Goal: Information Seeking & Learning: Understand process/instructions

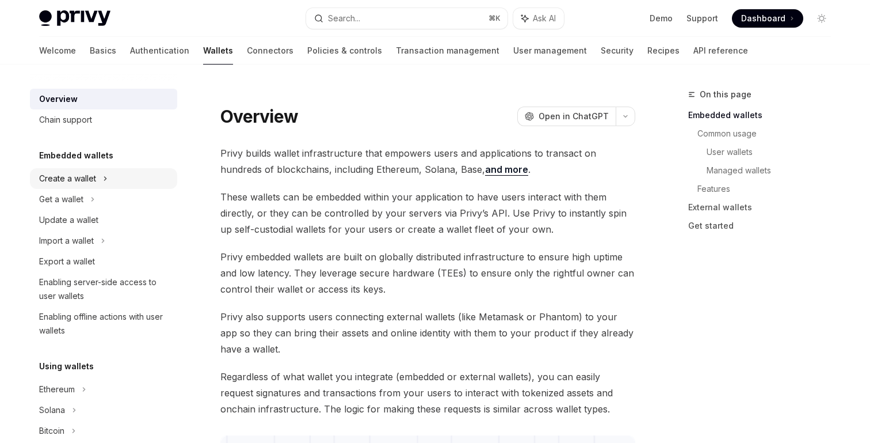
scroll to position [20, 0]
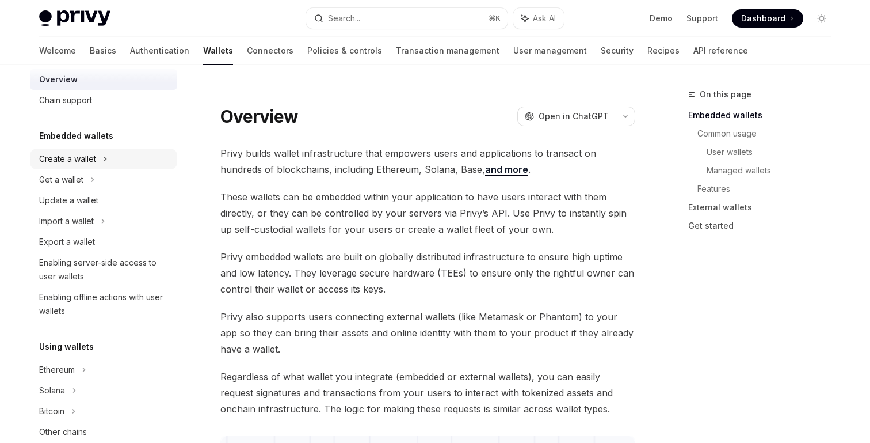
click at [128, 153] on div "Create a wallet" at bounding box center [103, 159] width 147 height 21
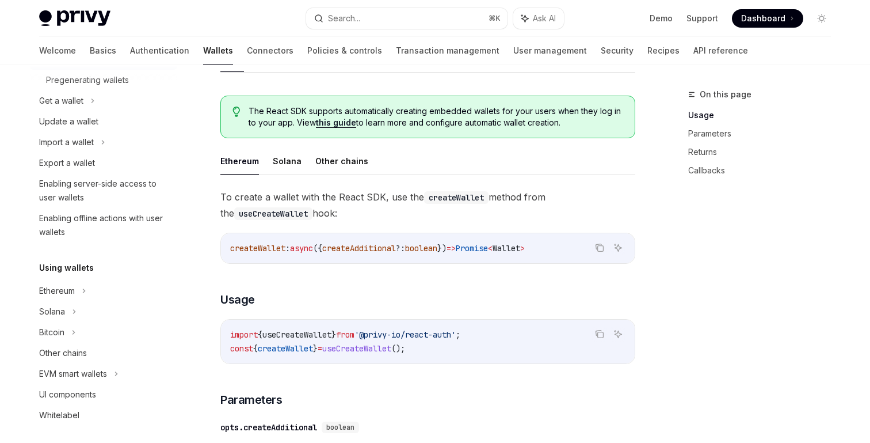
scroll to position [261, 0]
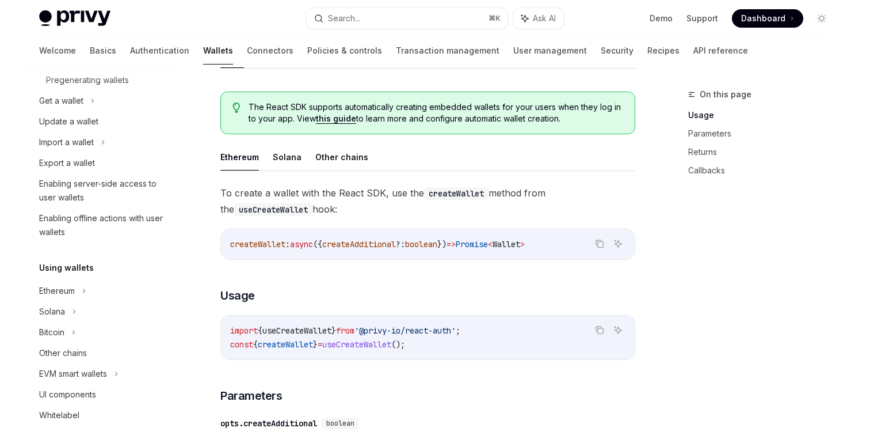
click at [255, 288] on h3 "​ Usage" at bounding box center [427, 295] width 415 height 16
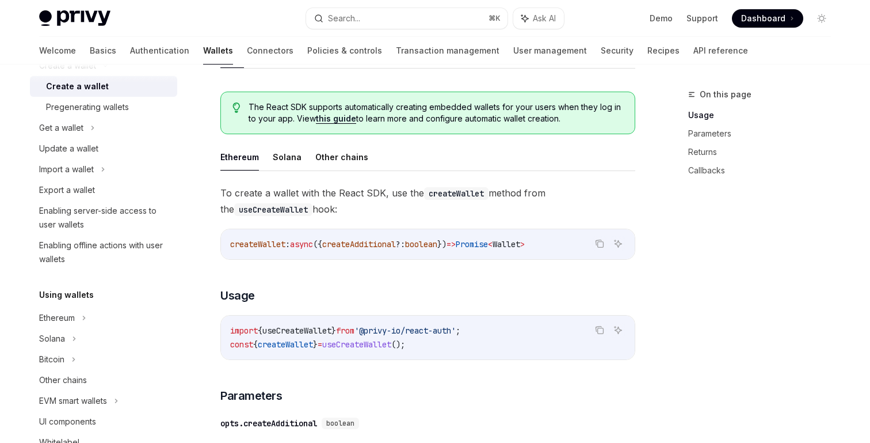
scroll to position [115, 0]
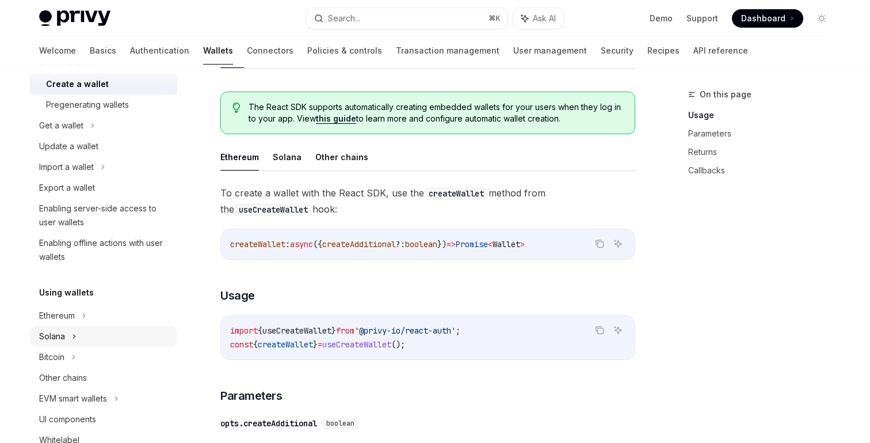
click at [90, 337] on div "Solana" at bounding box center [103, 336] width 147 height 21
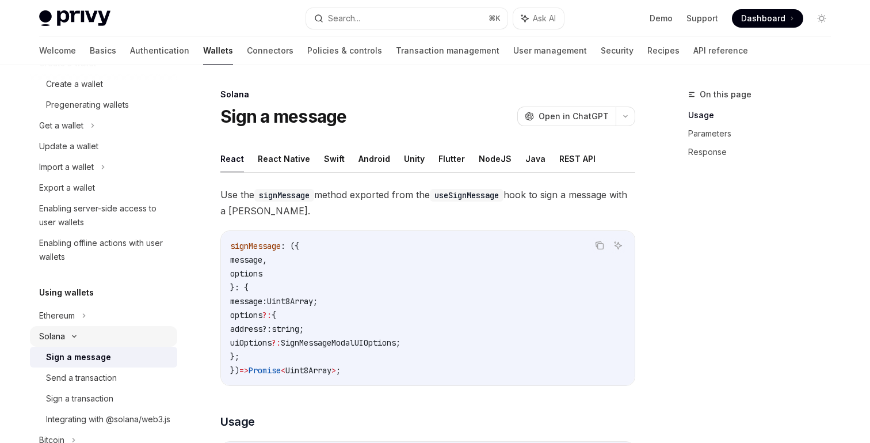
click at [100, 333] on div "Solana" at bounding box center [103, 336] width 147 height 21
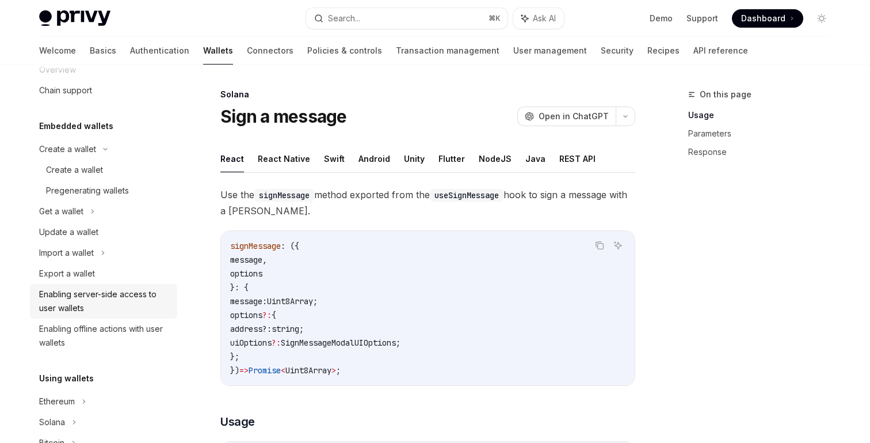
scroll to position [18, 0]
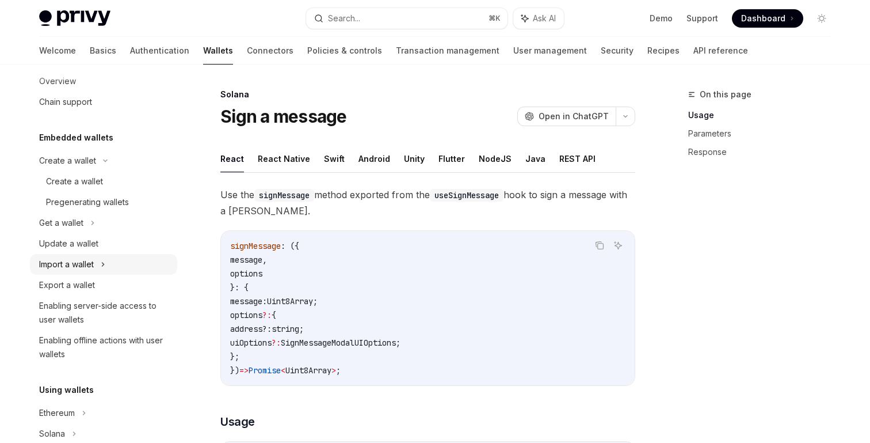
click at [100, 265] on div "Import a wallet" at bounding box center [103, 264] width 147 height 21
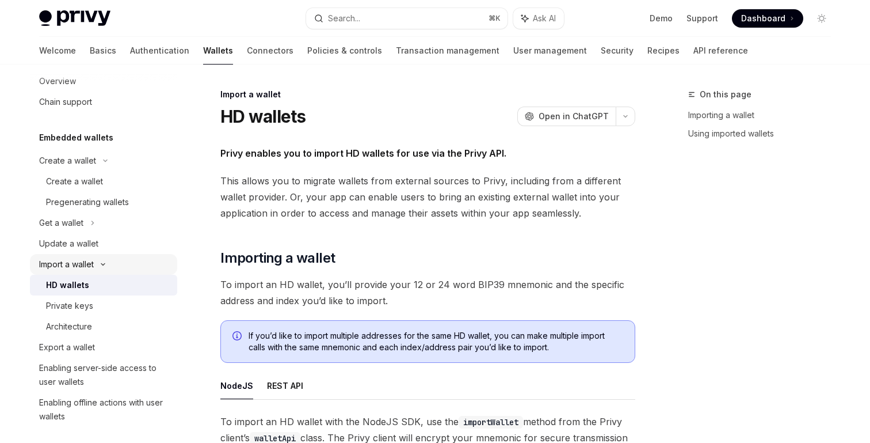
type textarea "*"
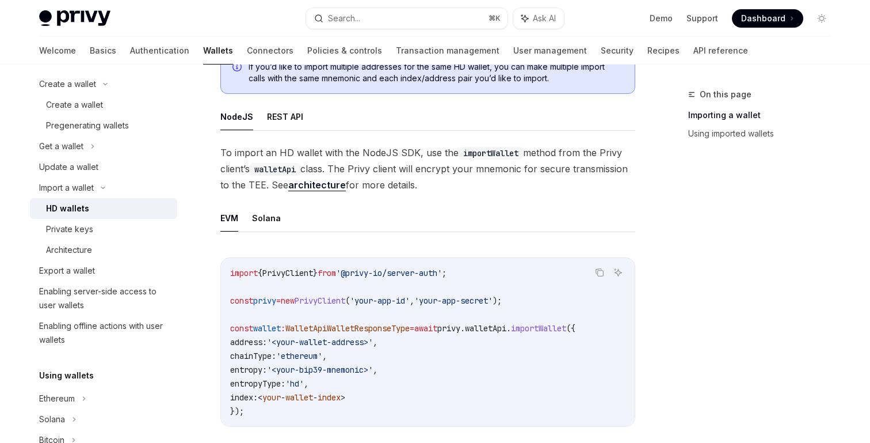
scroll to position [308, 0]
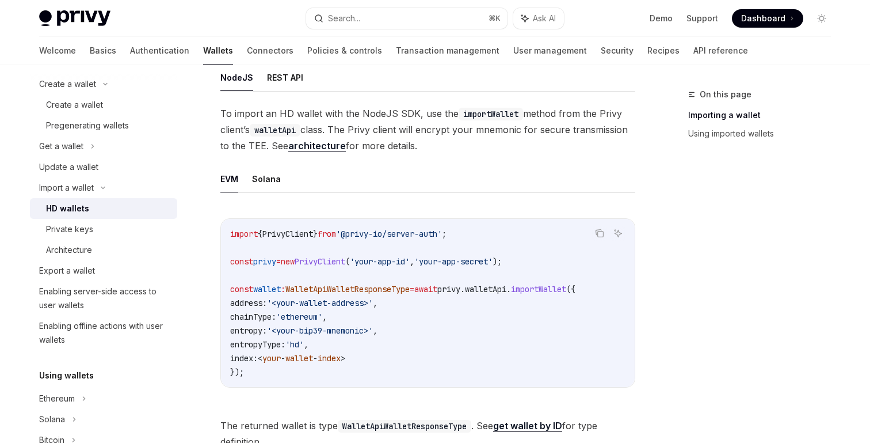
click at [390, 166] on ul "EVM Solana" at bounding box center [427, 179] width 415 height 28
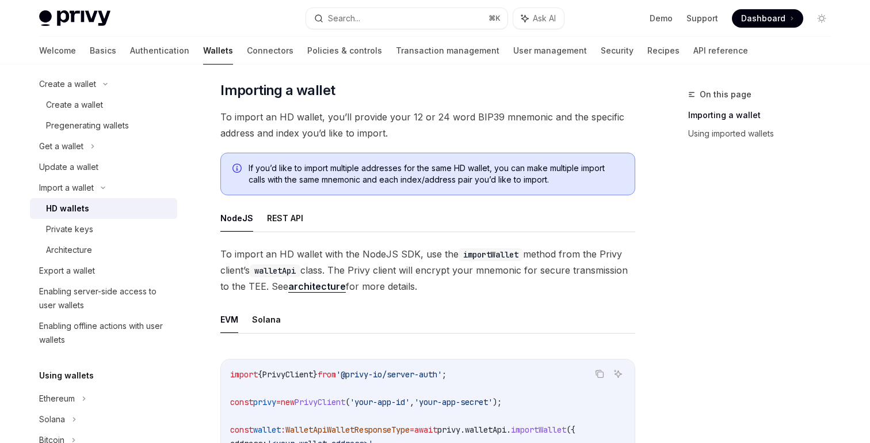
scroll to position [0, 0]
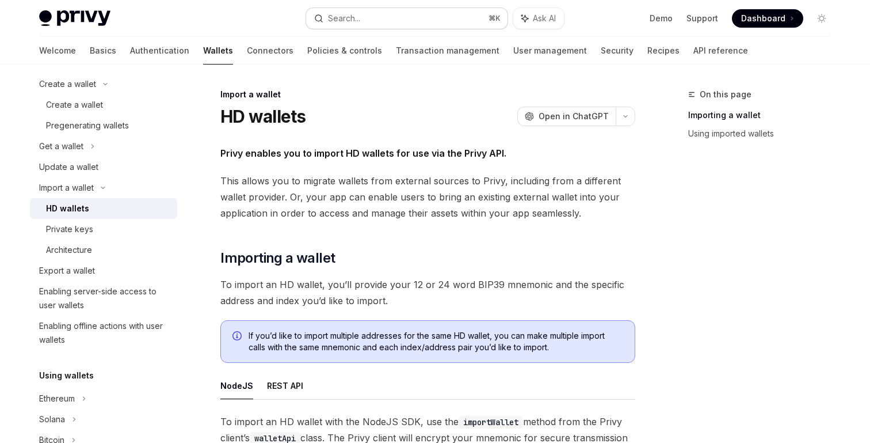
click at [371, 28] on button "Search... ⌘ K" at bounding box center [406, 18] width 201 height 21
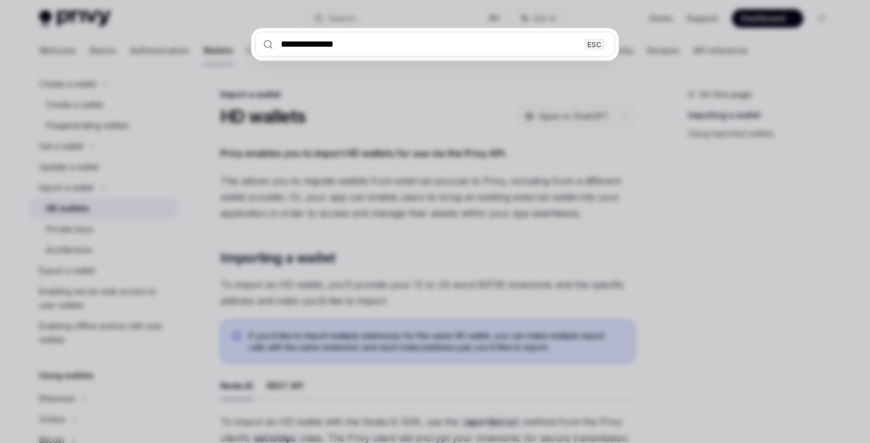
type input "**********"
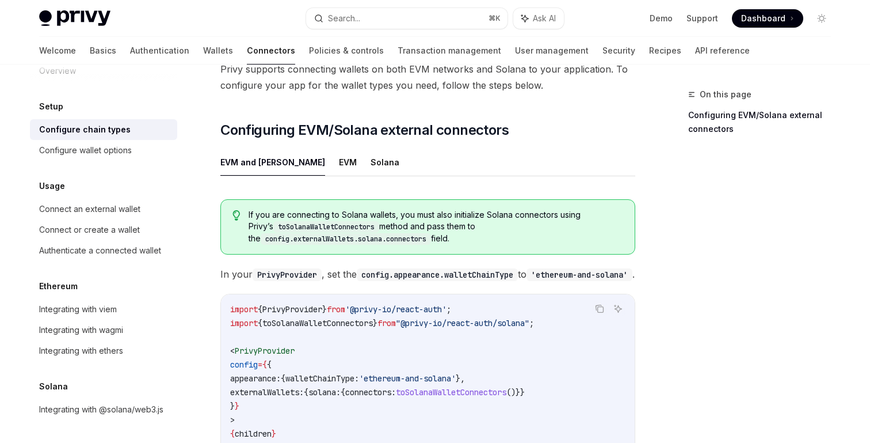
scroll to position [232, 0]
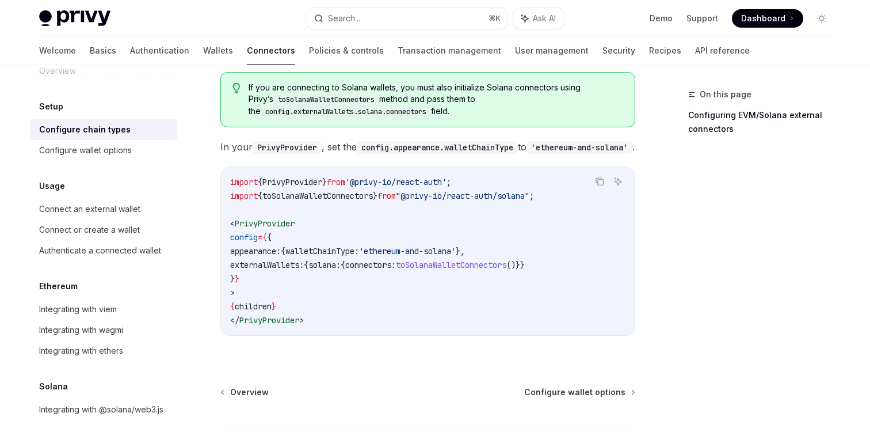
click at [481, 260] on span "toSolanaWalletConnectors" at bounding box center [451, 265] width 111 height 10
click at [486, 269] on code "import { PrivyProvider } from '@privy-io/react-auth' ; import { toSolanaWalletC…" at bounding box center [427, 251] width 395 height 152
click at [309, 264] on span "{" at bounding box center [306, 265] width 5 height 10
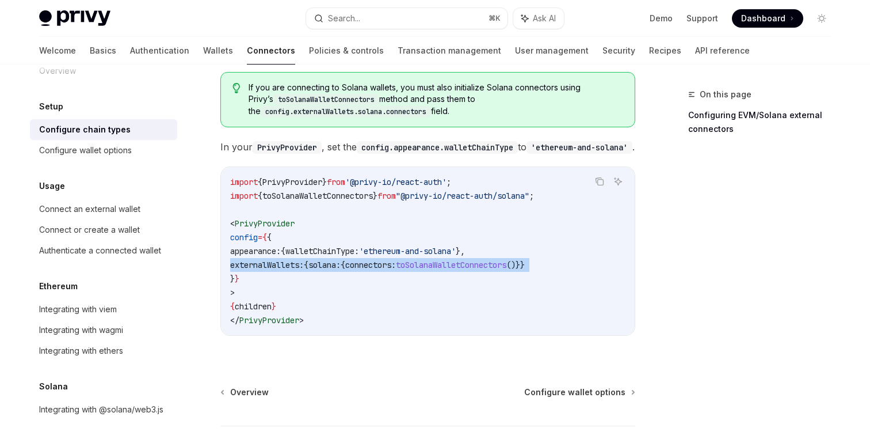
click at [309, 264] on span "{" at bounding box center [306, 265] width 5 height 10
copy code "externalWallets: { solana: { connectors: toSolanaWalletConnectors ()}}"
click at [462, 200] on code "import { PrivyProvider } from '@privy-io/react-auth' ; import { toSolanaWalletC…" at bounding box center [427, 251] width 395 height 152
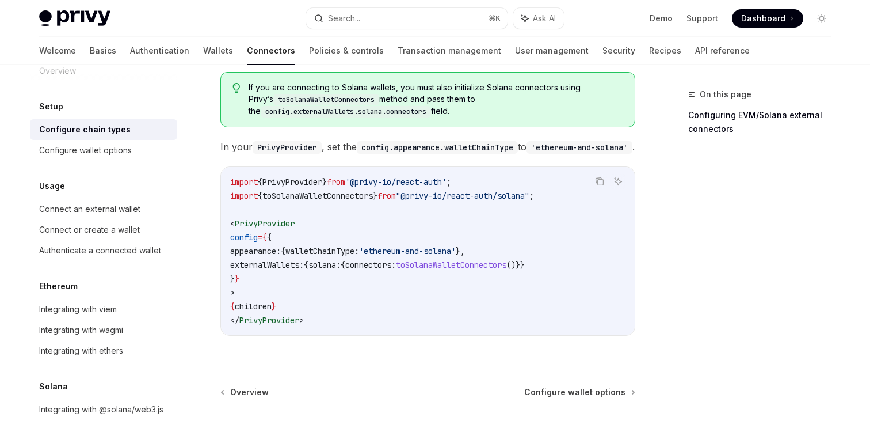
click at [473, 193] on span ""@privy-io/react-auth/solana"" at bounding box center [463, 196] width 134 height 10
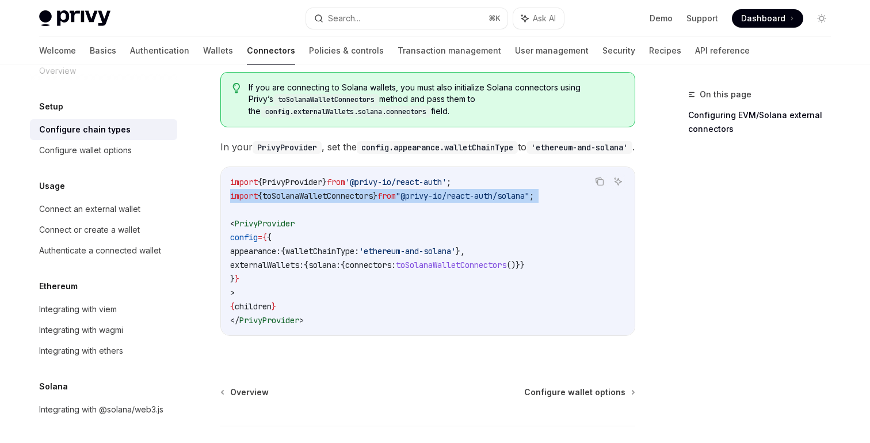
click at [474, 212] on code "import { PrivyProvider } from '@privy-io/react-auth' ; import { toSolanaWalletC…" at bounding box center [427, 251] width 395 height 152
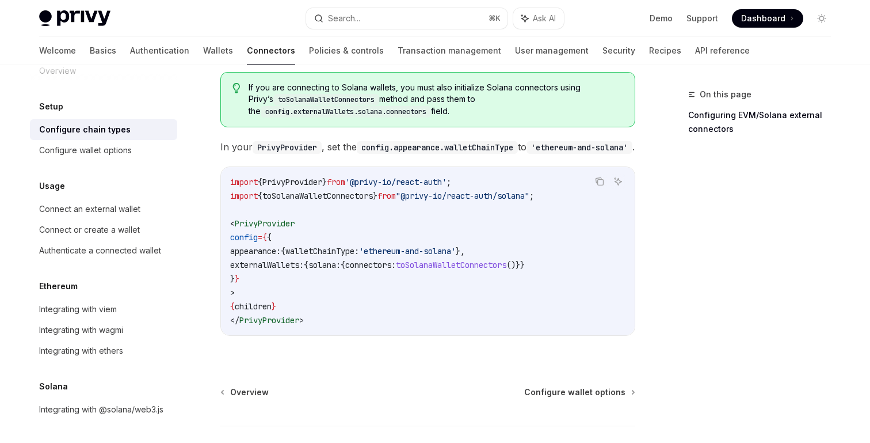
click at [479, 195] on span ""@privy-io/react-auth/solana"" at bounding box center [463, 196] width 134 height 10
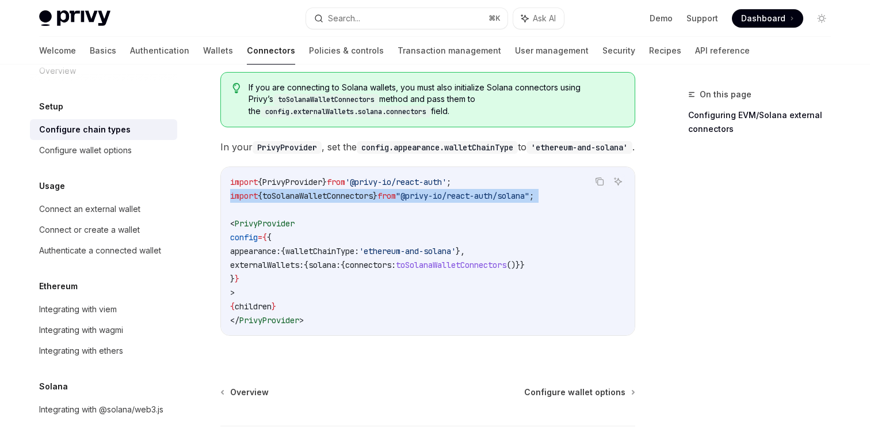
copy code "import { toSolanaWalletConnectors } from "@privy-io/react-auth/solana" ;"
click at [394, 212] on code "import { PrivyProvider } from '@privy-io/react-auth' ; import { toSolanaWalletC…" at bounding box center [427, 251] width 395 height 152
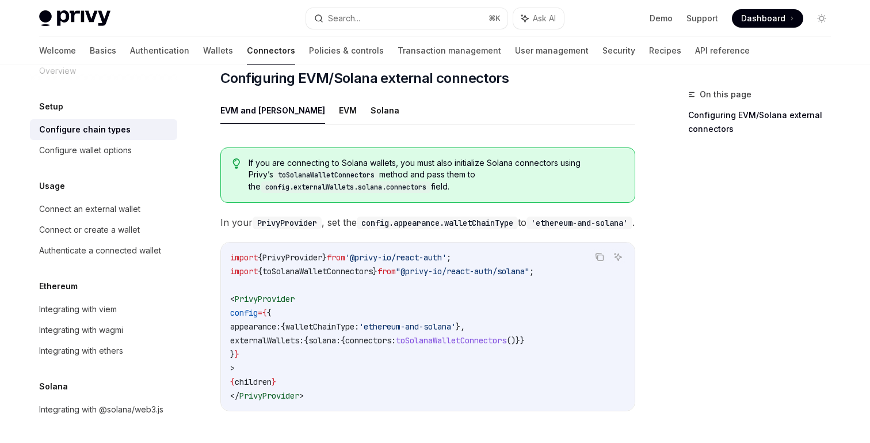
scroll to position [148, 0]
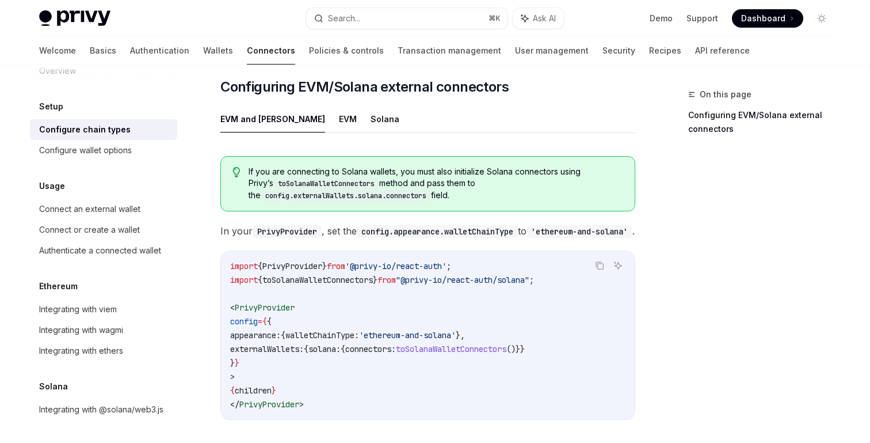
click at [269, 105] on button "EVM and [PERSON_NAME]" at bounding box center [272, 118] width 105 height 27
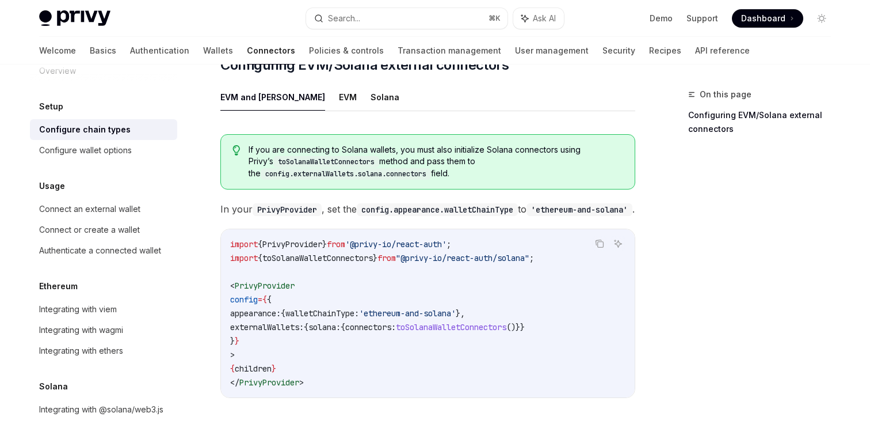
scroll to position [172, 0]
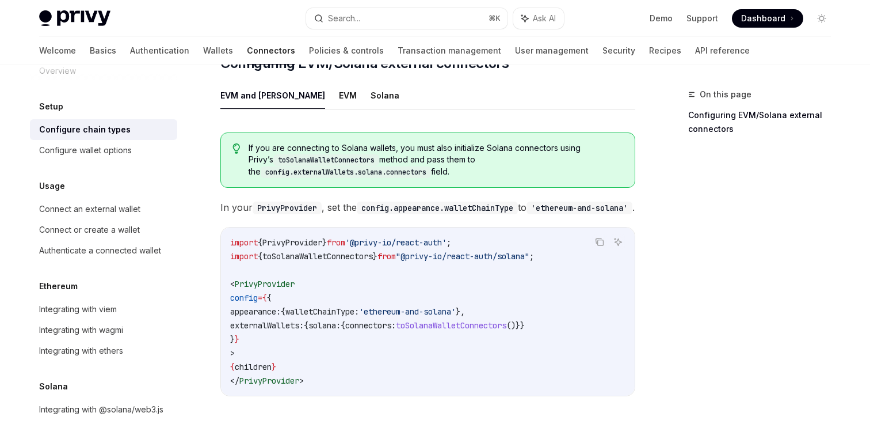
click at [402, 306] on span "'ethereum-and-solana'" at bounding box center [407, 311] width 97 height 10
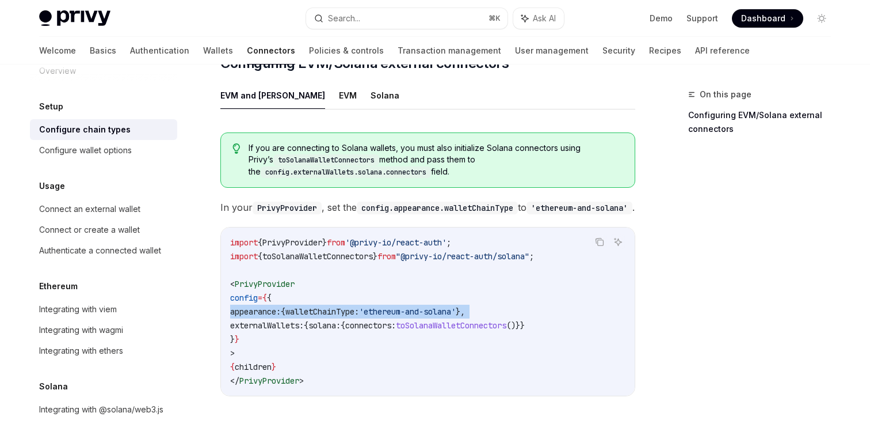
copy code "appearance: { walletChainType: 'ethereum-and-solana' },"
click at [359, 306] on span "walletChainType:" at bounding box center [323, 311] width 74 height 10
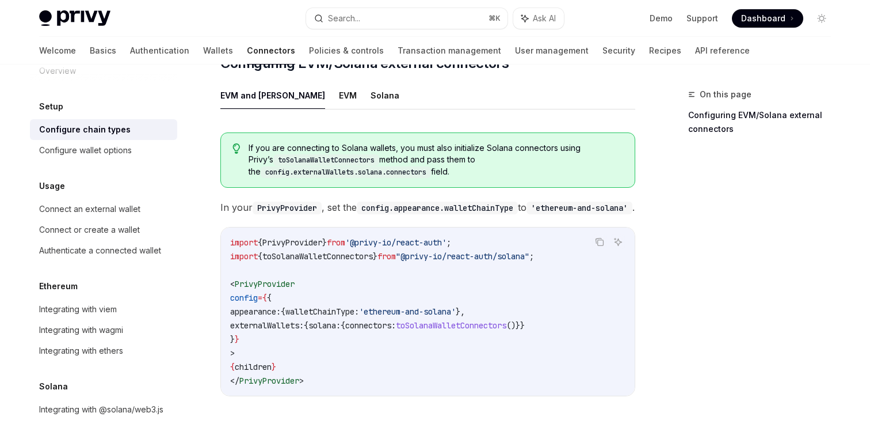
click at [365, 313] on code "import { PrivyProvider } from '@privy-io/react-auth' ; import { toSolanaWalletC…" at bounding box center [427, 311] width 395 height 152
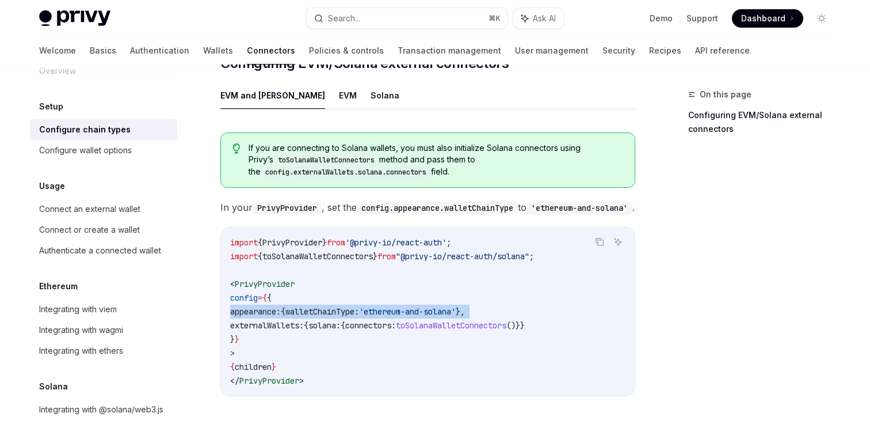
copy code "appearance: { walletChainType: 'ethereum-and-solana' },"
click at [389, 320] on span "connectors:" at bounding box center [370, 325] width 51 height 10
drag, startPoint x: 313, startPoint y: 307, endPoint x: 494, endPoint y: 307, distance: 181.3
click at [465, 307] on span "appearance: { walletChainType: 'ethereum-and-solana' }," at bounding box center [347, 311] width 235 height 10
drag, startPoint x: 496, startPoint y: 307, endPoint x: 311, endPoint y: 311, distance: 185.4
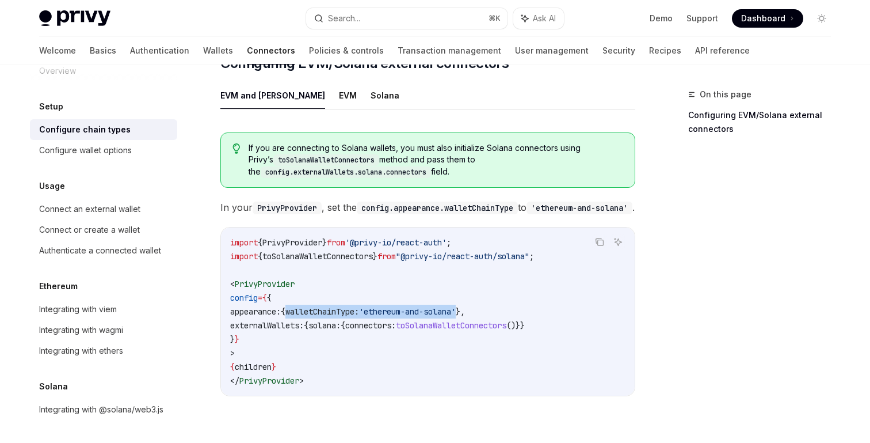
click at [311, 311] on code "import { PrivyProvider } from '@privy-io/react-auth' ; import { toSolanaWalletC…" at bounding box center [427, 311] width 395 height 152
copy span "walletChainType: 'ethereum-and-solana'"
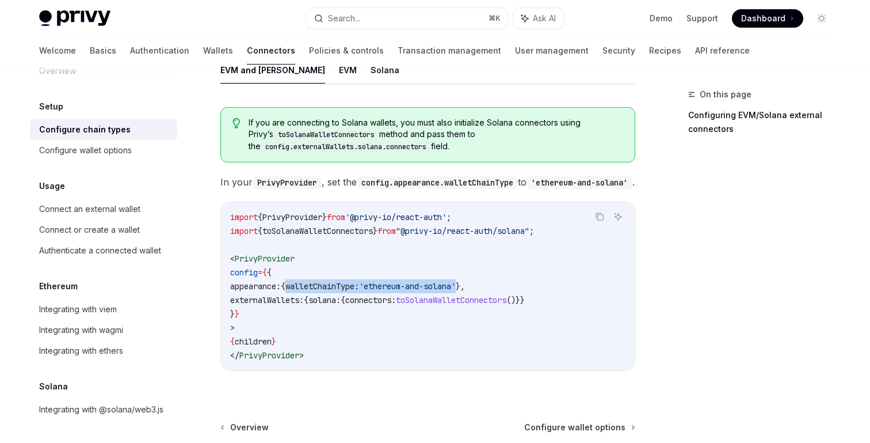
click at [442, 346] on code "import { PrivyProvider } from '@privy-io/react-auth' ; import { toSolanaWalletC…" at bounding box center [427, 286] width 395 height 152
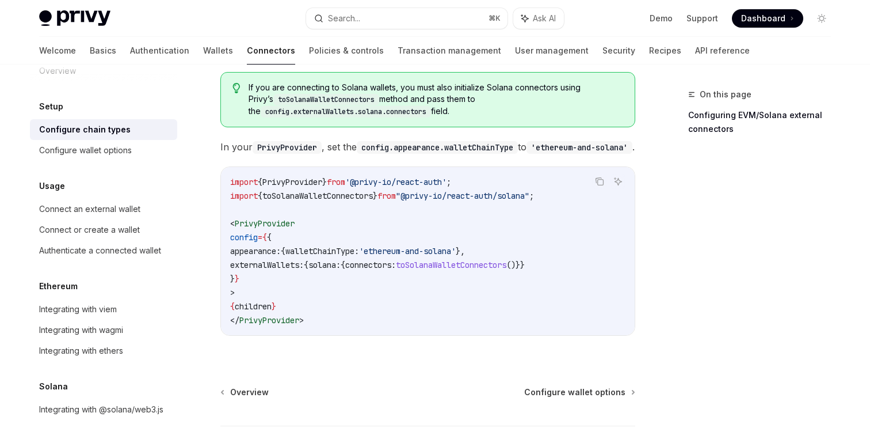
scroll to position [227, 0]
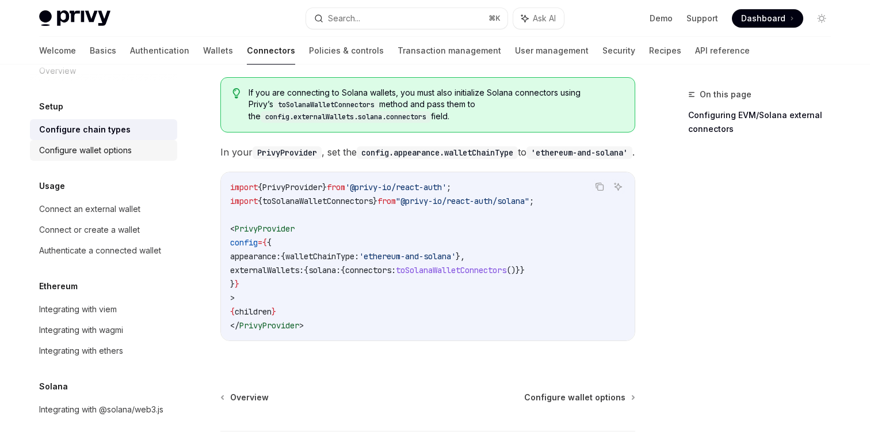
click at [138, 155] on div "Configure wallet options" at bounding box center [104, 150] width 131 height 14
type textarea "*"
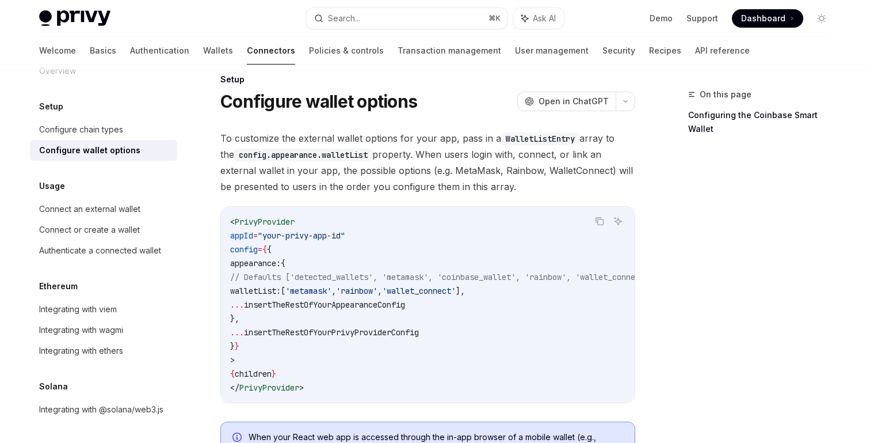
scroll to position [24, 0]
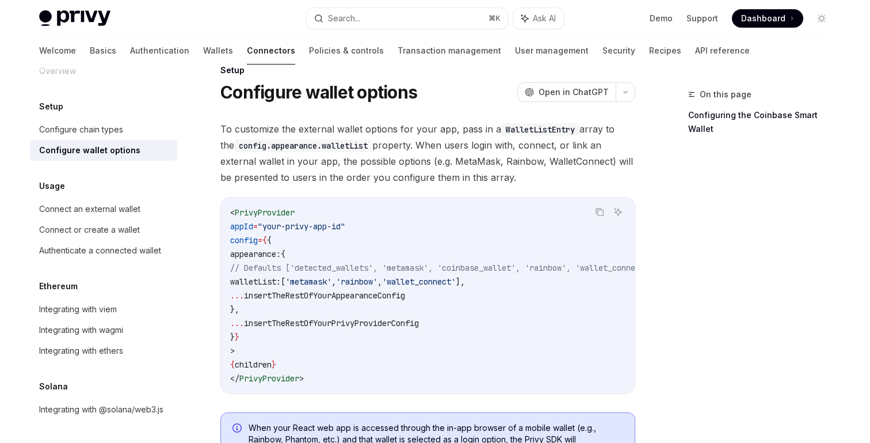
click at [336, 283] on span "," at bounding box center [334, 281] width 5 height 10
copy code "walletList: [ 'metamask' , 'rainbow' , 'wallet_connect' ],"
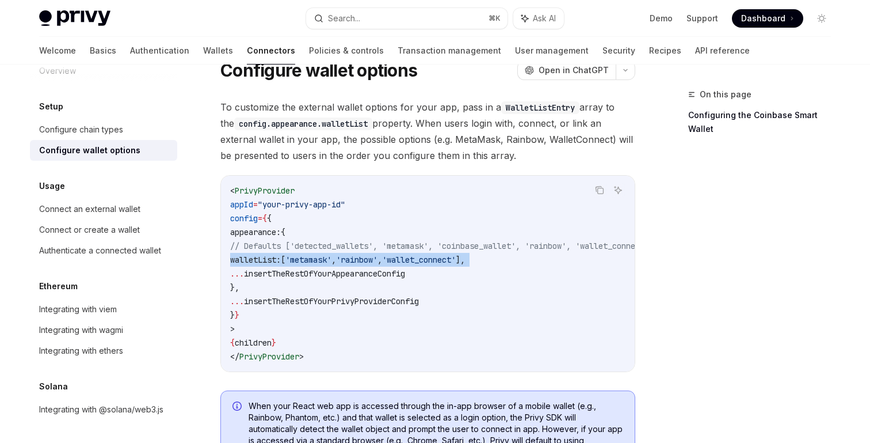
drag, startPoint x: 452, startPoint y: 303, endPoint x: 249, endPoint y: 302, distance: 203.8
click at [249, 302] on code "< PrivyProvider appId = "your-privy-app-id" config = { { appearance: { // Defau…" at bounding box center [455, 274] width 451 height 180
click at [286, 274] on span "insertTheRestOfYourAppearanceConfig" at bounding box center [324, 273] width 161 height 10
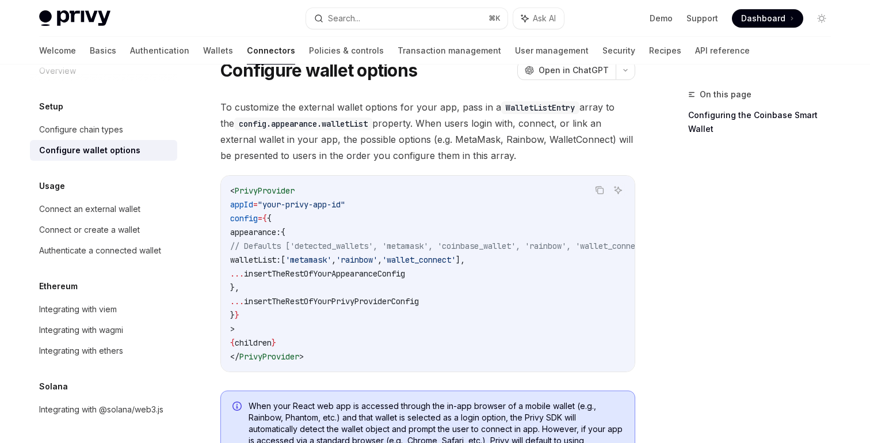
click at [286, 274] on span "insertTheRestOfYourAppearanceConfig" at bounding box center [324, 273] width 161 height 10
copy code "... insertTheRestOfYourAppearanceConfig"
